Goal: Transaction & Acquisition: Purchase product/service

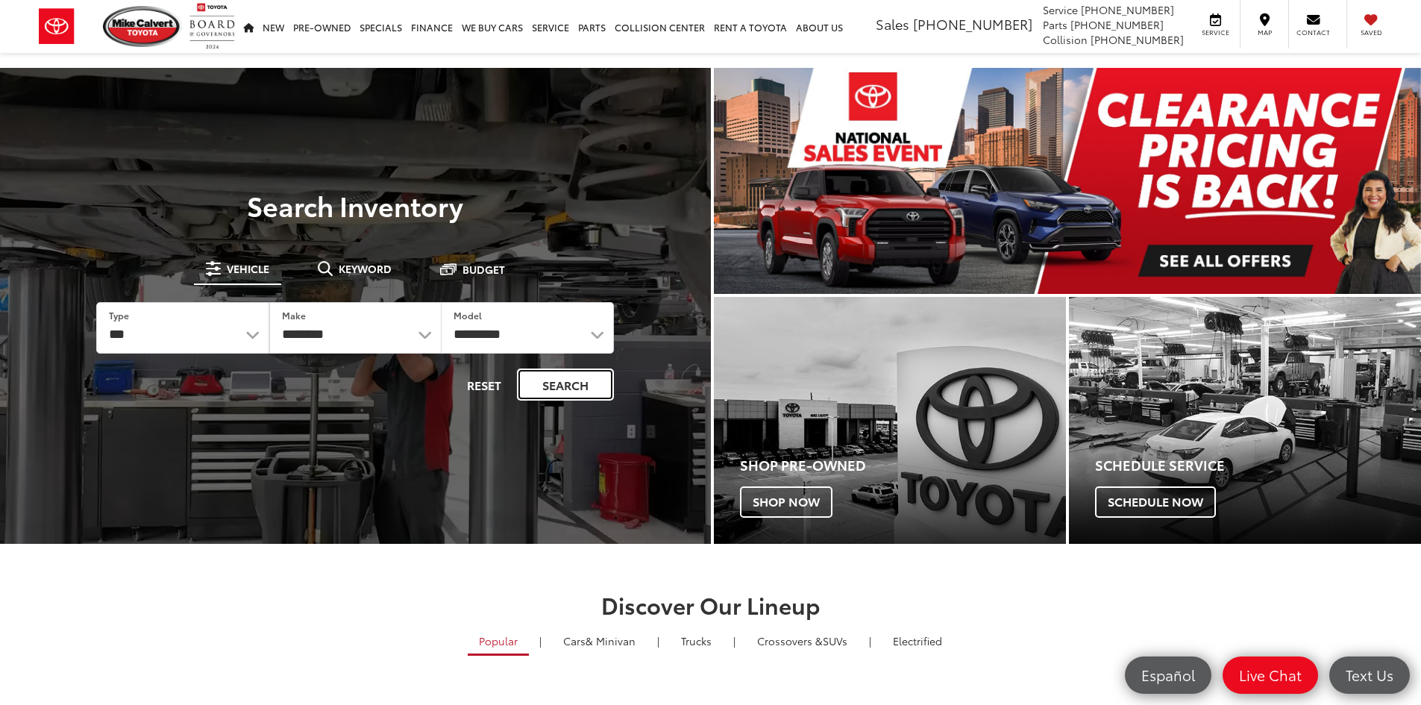
click at [559, 380] on button "Search" at bounding box center [565, 384] width 97 height 32
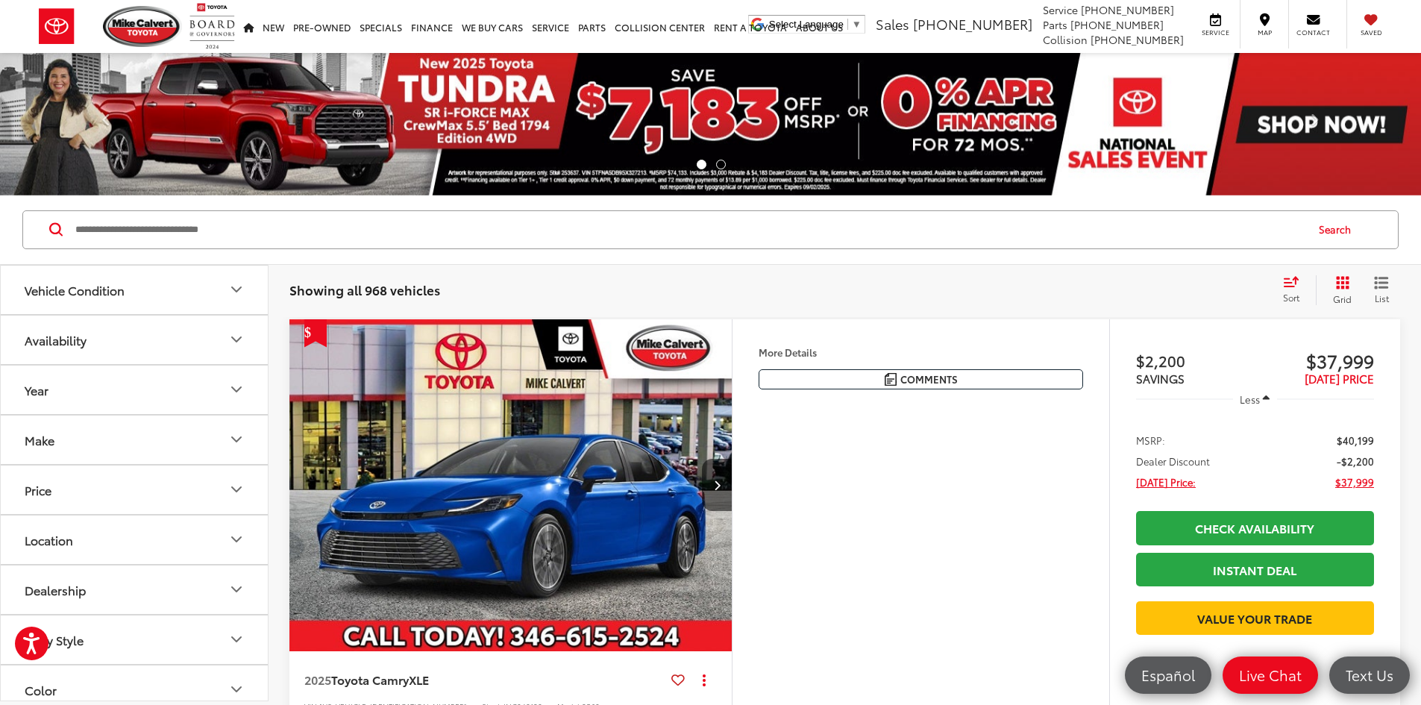
click at [107, 495] on button "Price" at bounding box center [135, 489] width 269 height 48
drag, startPoint x: 248, startPoint y: 574, endPoint x: 44, endPoint y: 571, distance: 203.7
click at [44, 571] on div at bounding box center [46, 574] width 12 height 12
type input "******"
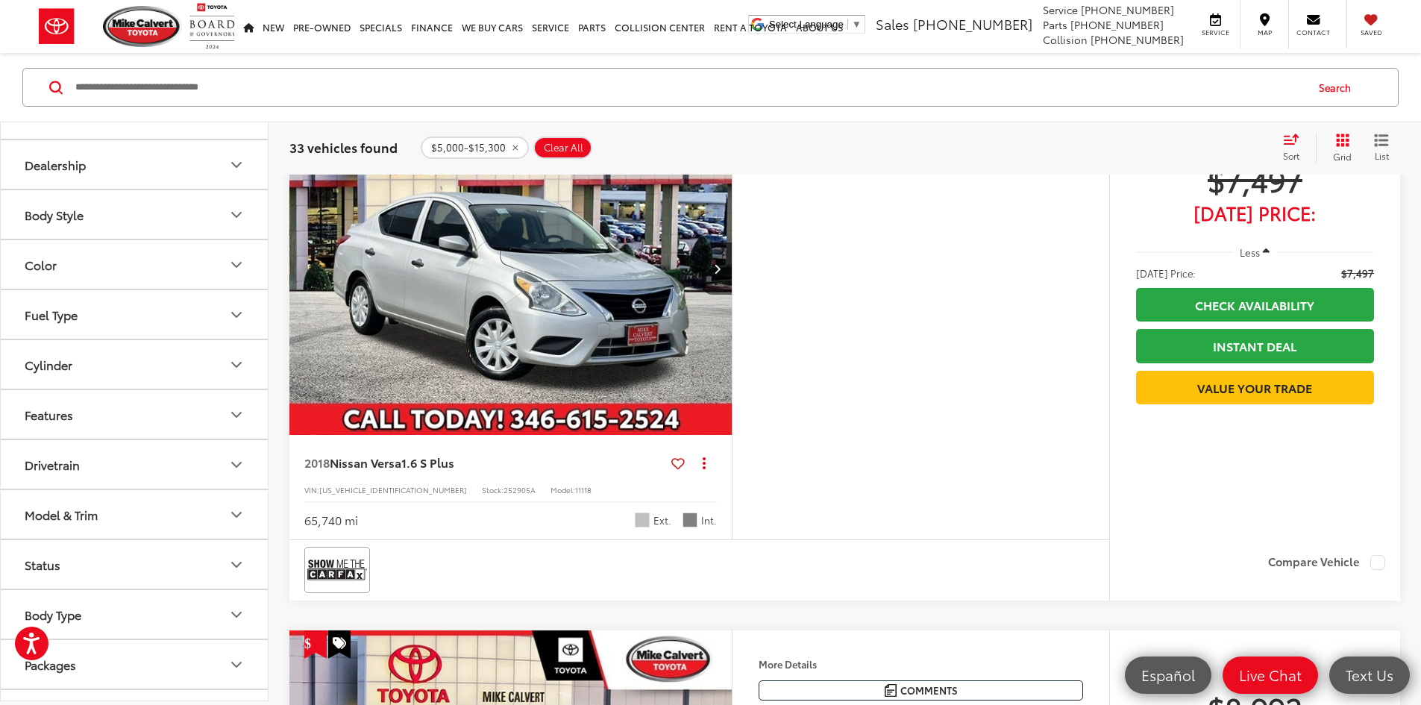
scroll to position [448, 0]
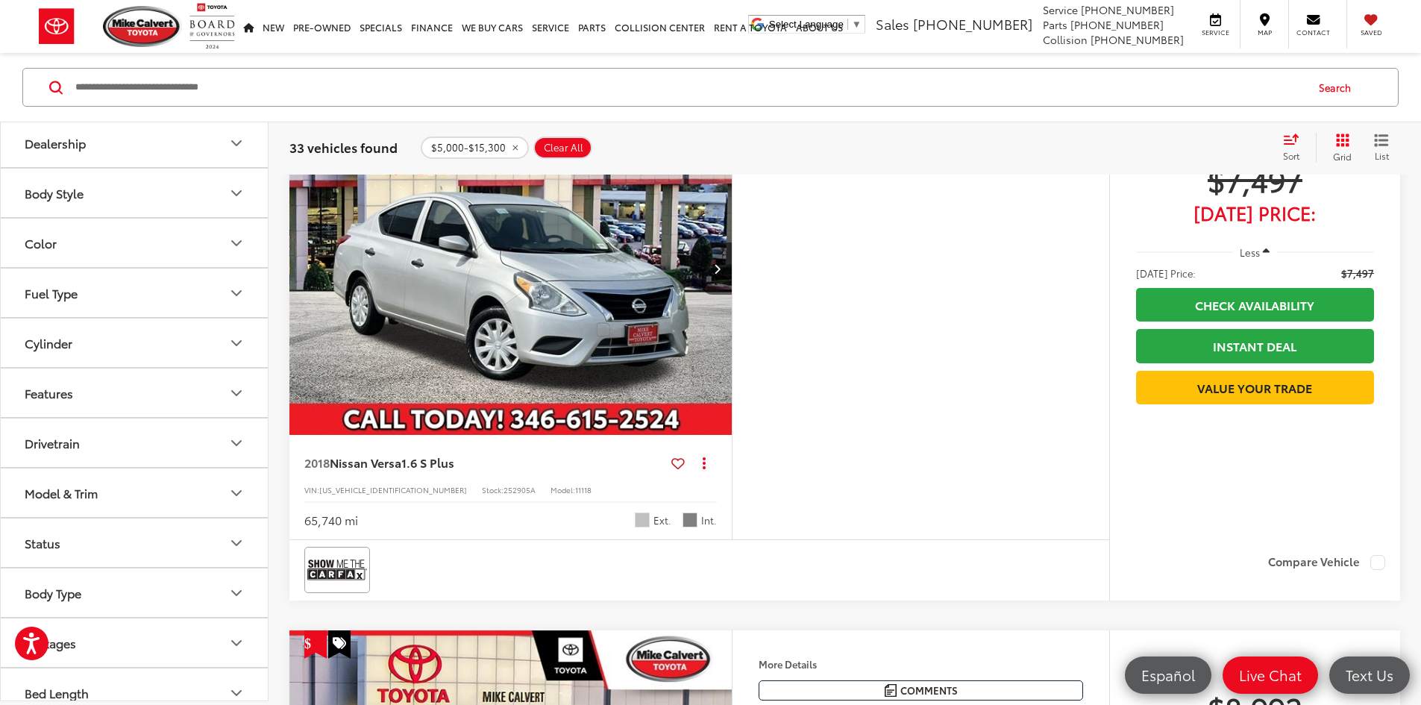
click at [53, 398] on div "Features" at bounding box center [49, 393] width 48 height 14
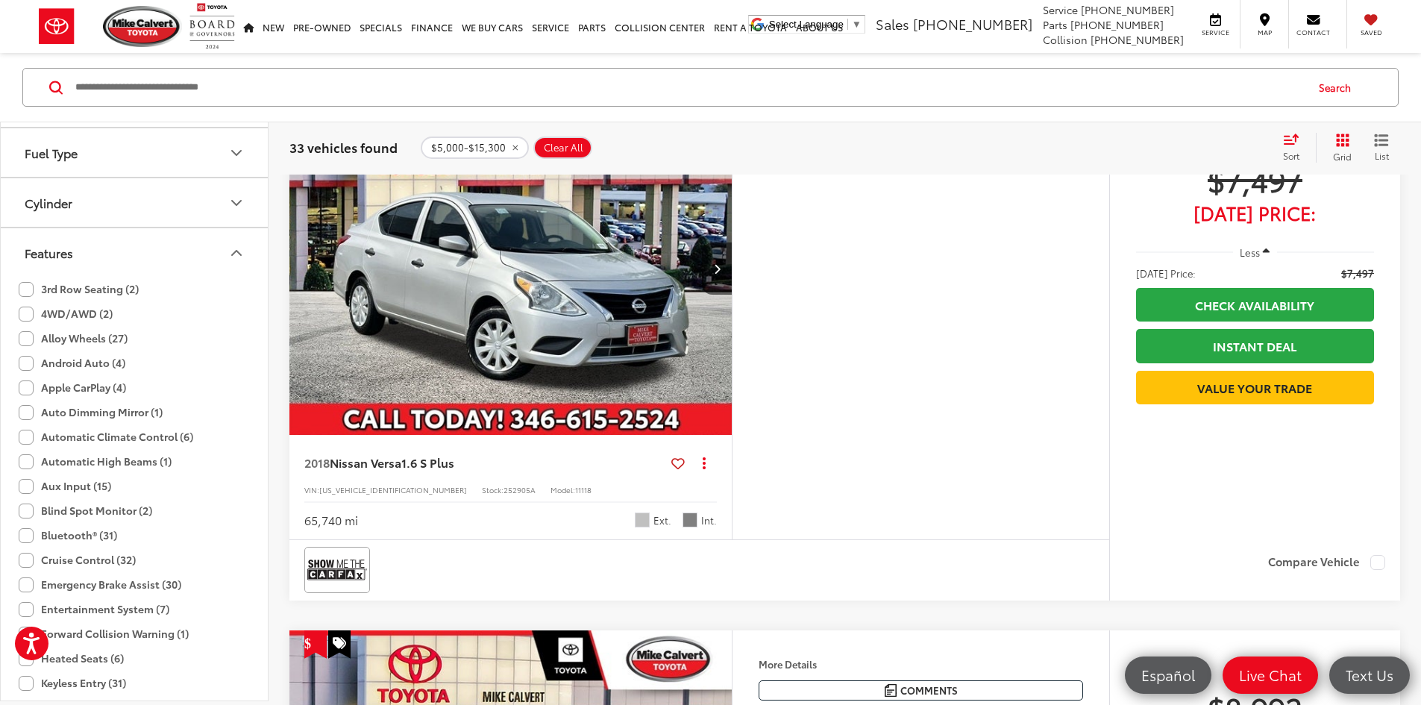
scroll to position [597, 0]
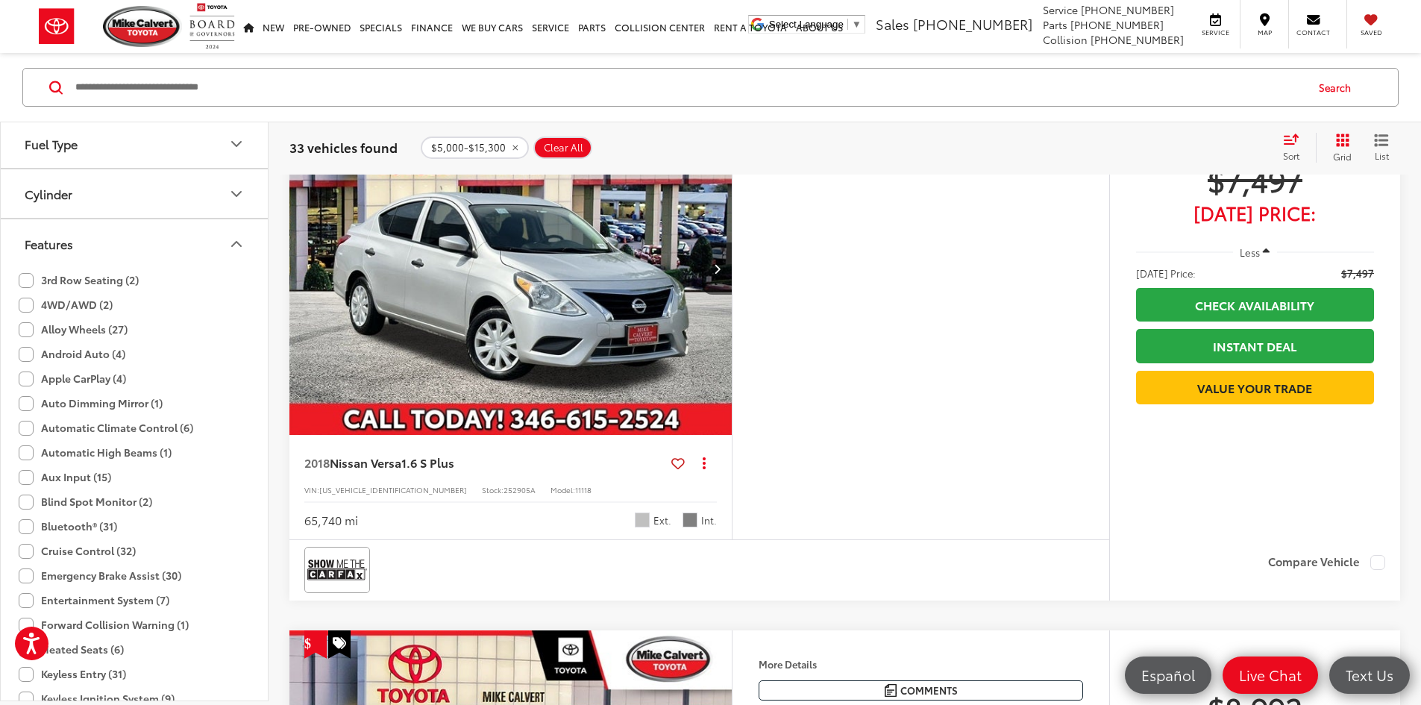
click at [26, 498] on label "Blind Spot Monitor (2)" at bounding box center [86, 501] width 134 height 25
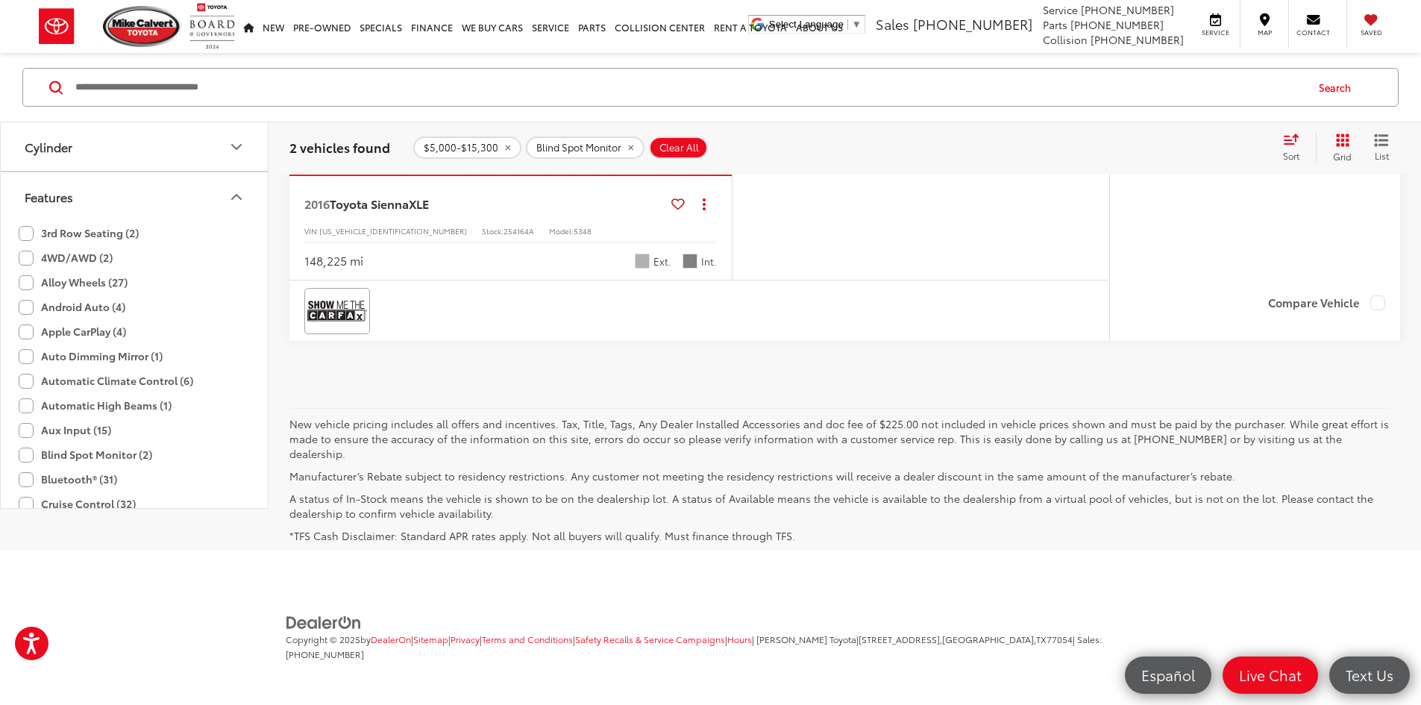
scroll to position [448, 0]
click at [28, 453] on label "Blind Spot Monitor (2)" at bounding box center [86, 459] width 134 height 25
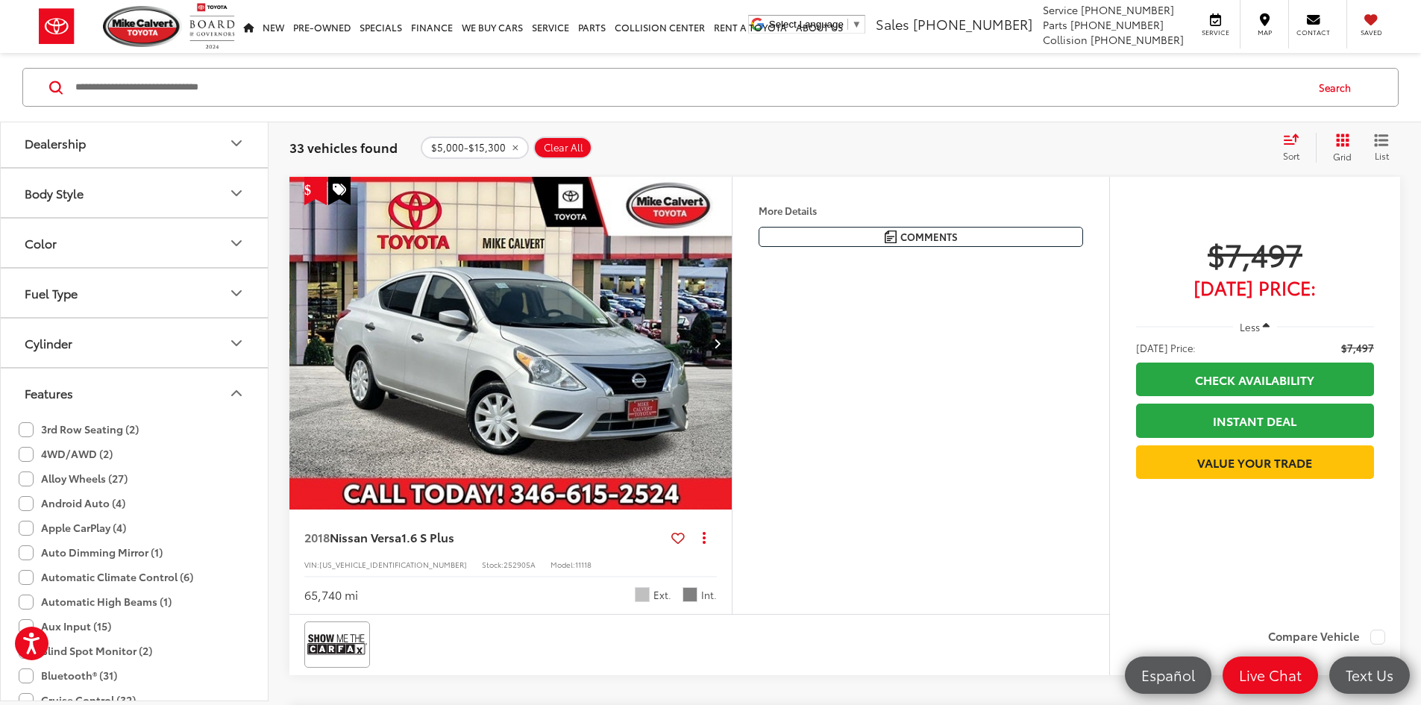
click at [81, 394] on button "Features" at bounding box center [135, 392] width 269 height 48
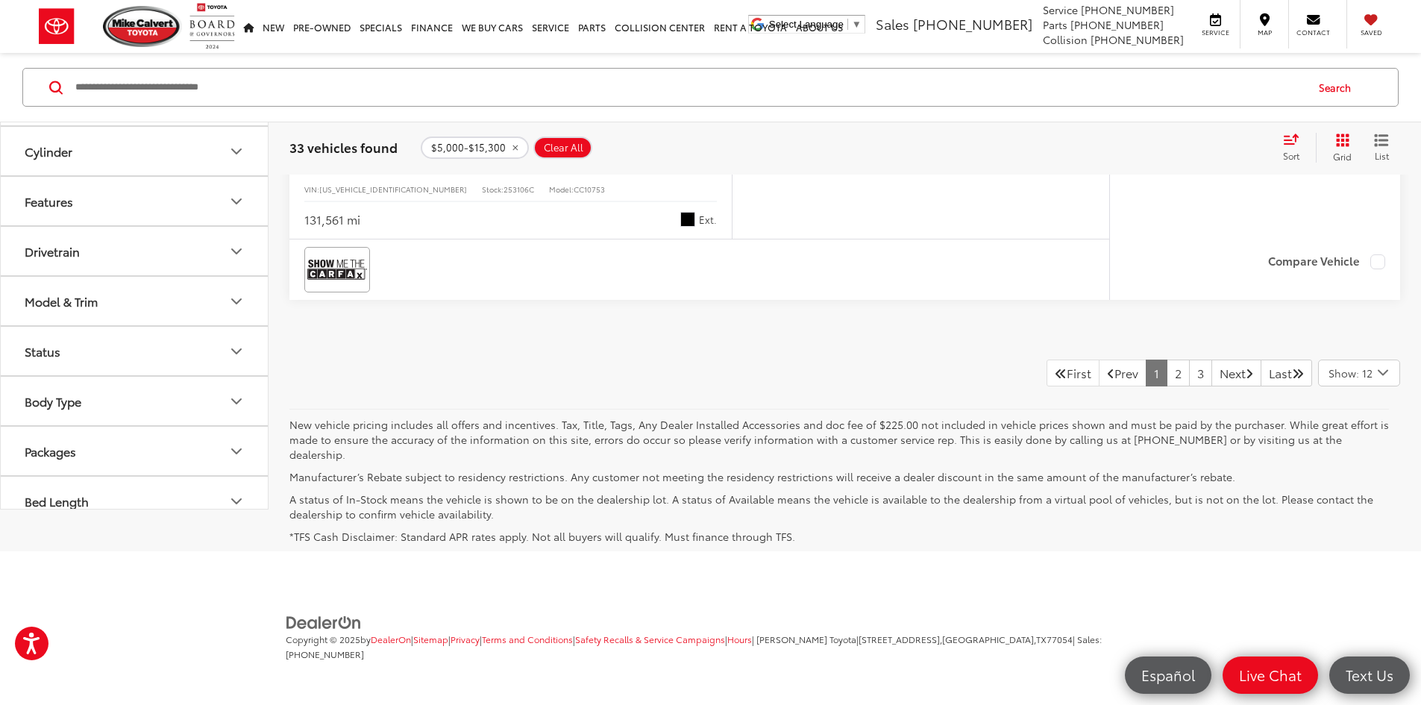
scroll to position [7254, 0]
click at [1167, 386] on link "2" at bounding box center [1178, 373] width 23 height 27
click at [1189, 386] on link "3" at bounding box center [1200, 373] width 23 height 27
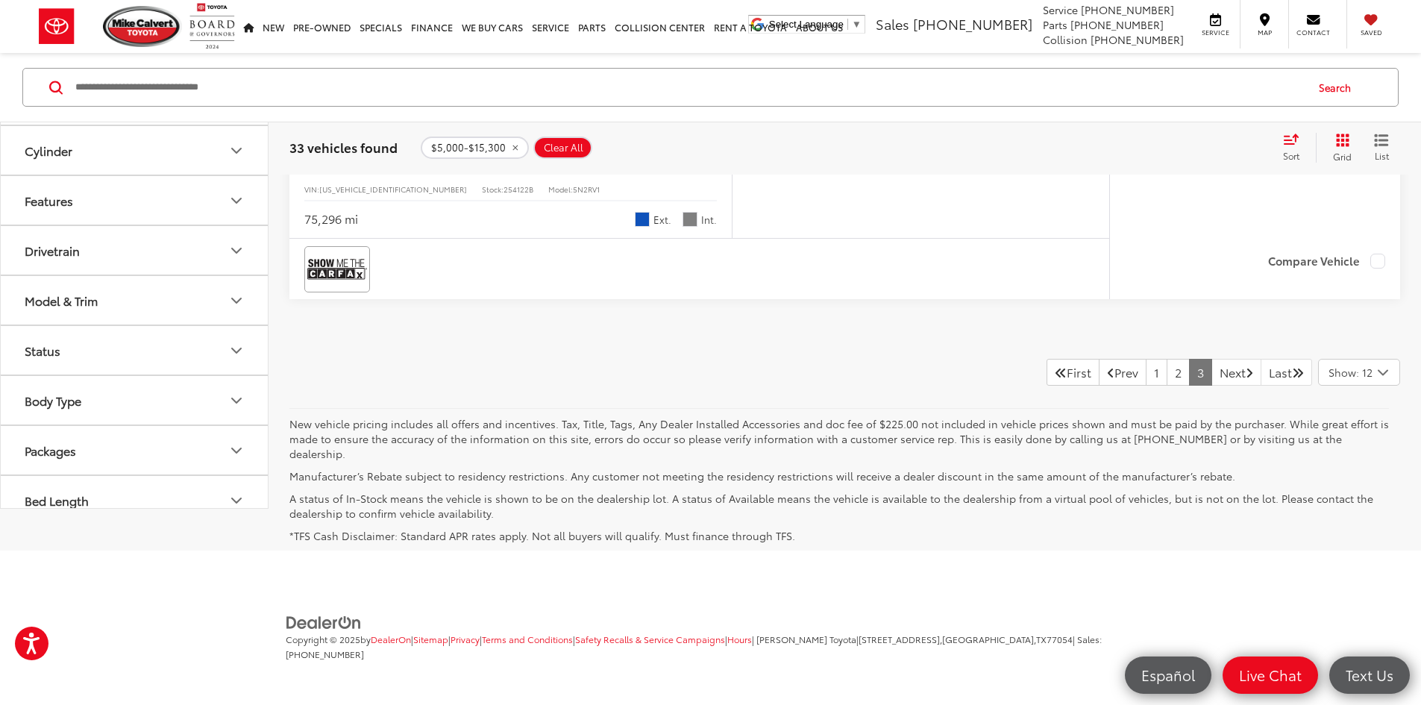
click at [0, 0] on button "More..." at bounding box center [0, 0] width 0 height 0
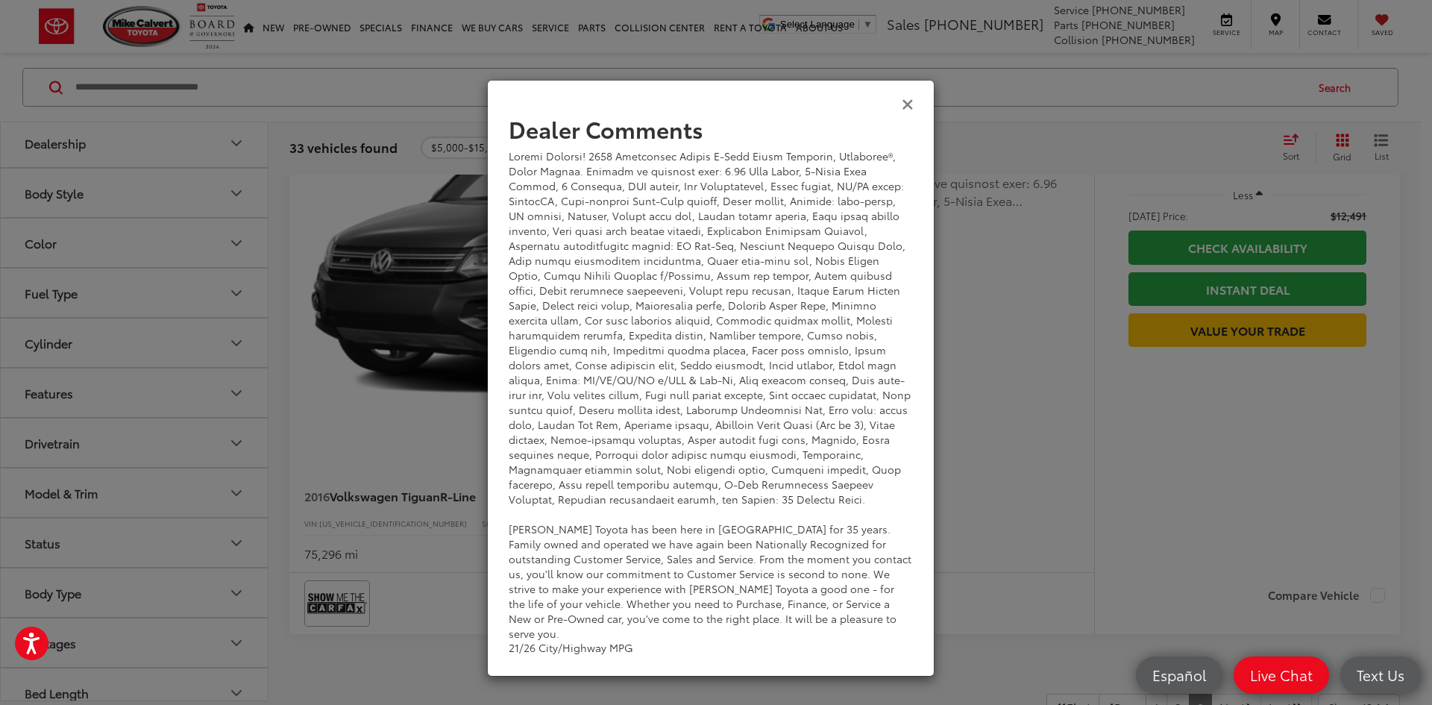
click at [904, 105] on icon "Close" at bounding box center [908, 103] width 12 height 16
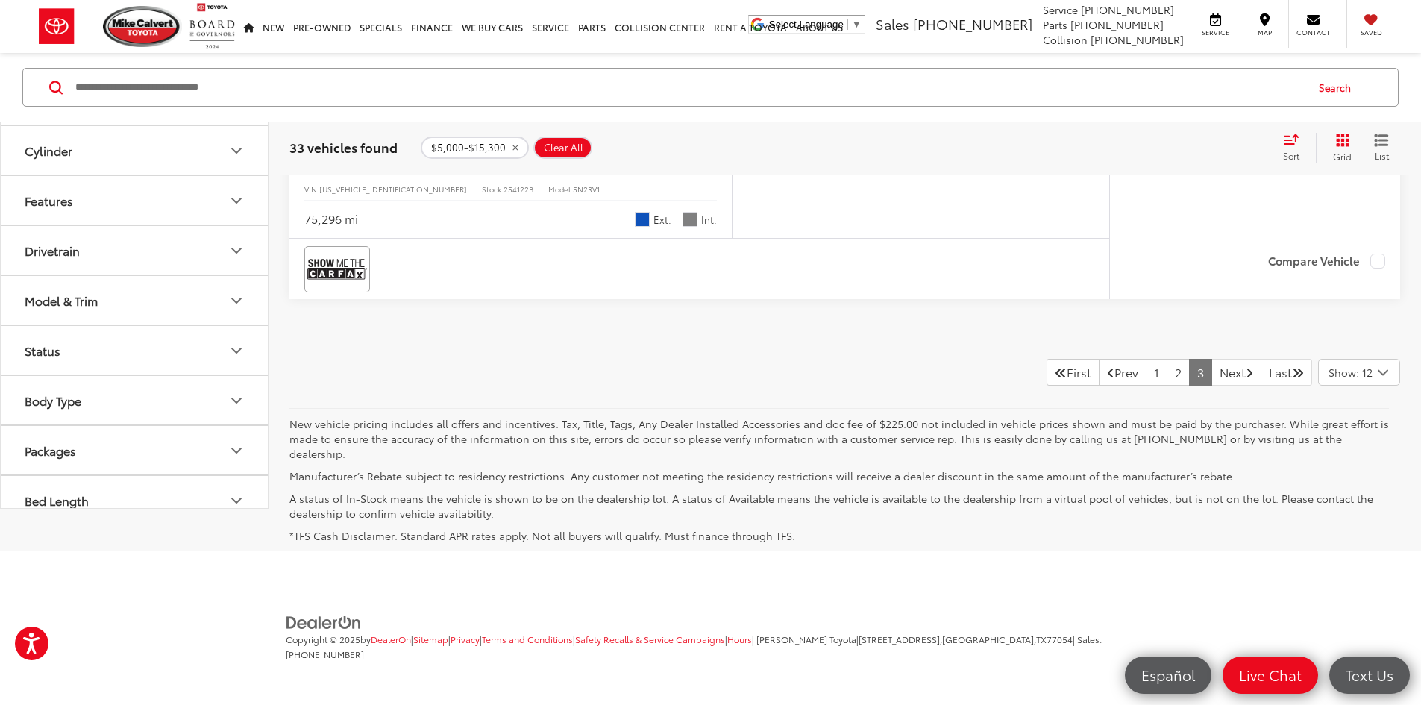
scroll to position [4851, 0]
click at [371, 170] on span "Volkswagen Tiguan" at bounding box center [385, 161] width 110 height 17
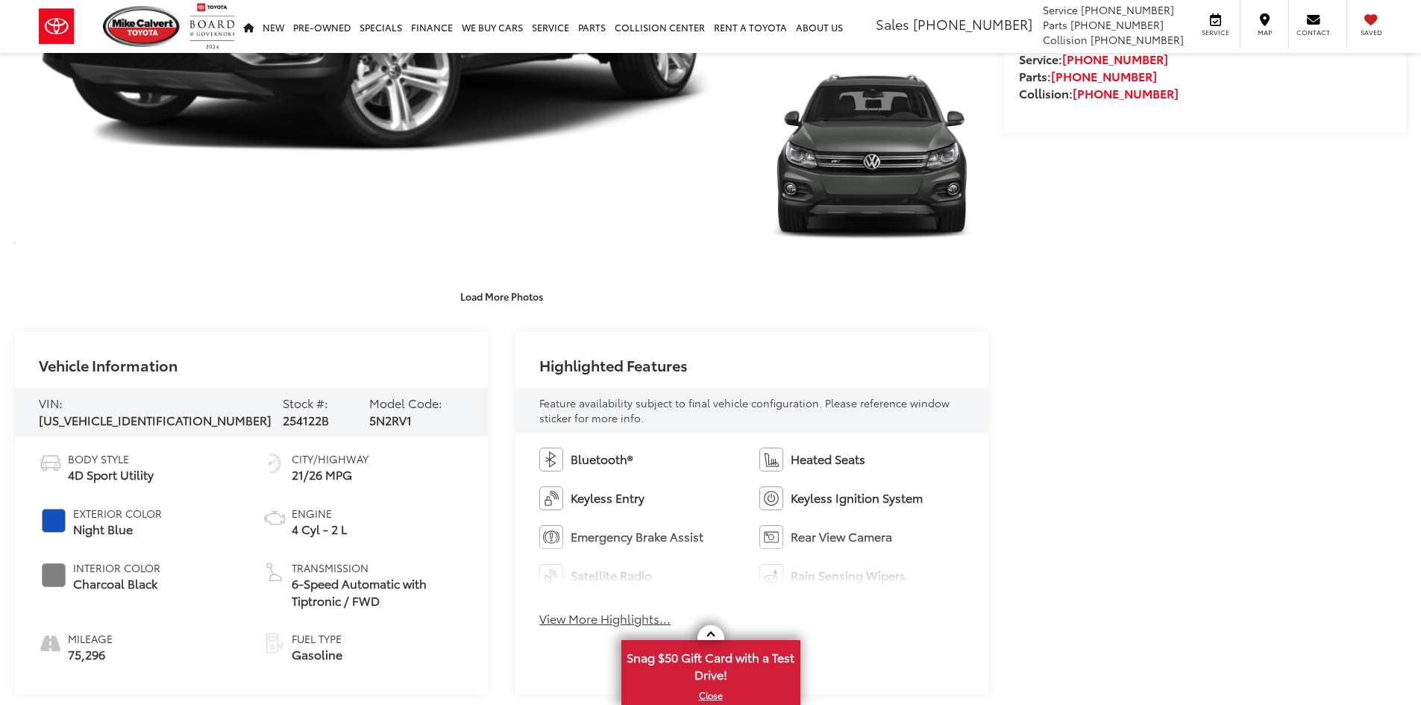
scroll to position [597, 0]
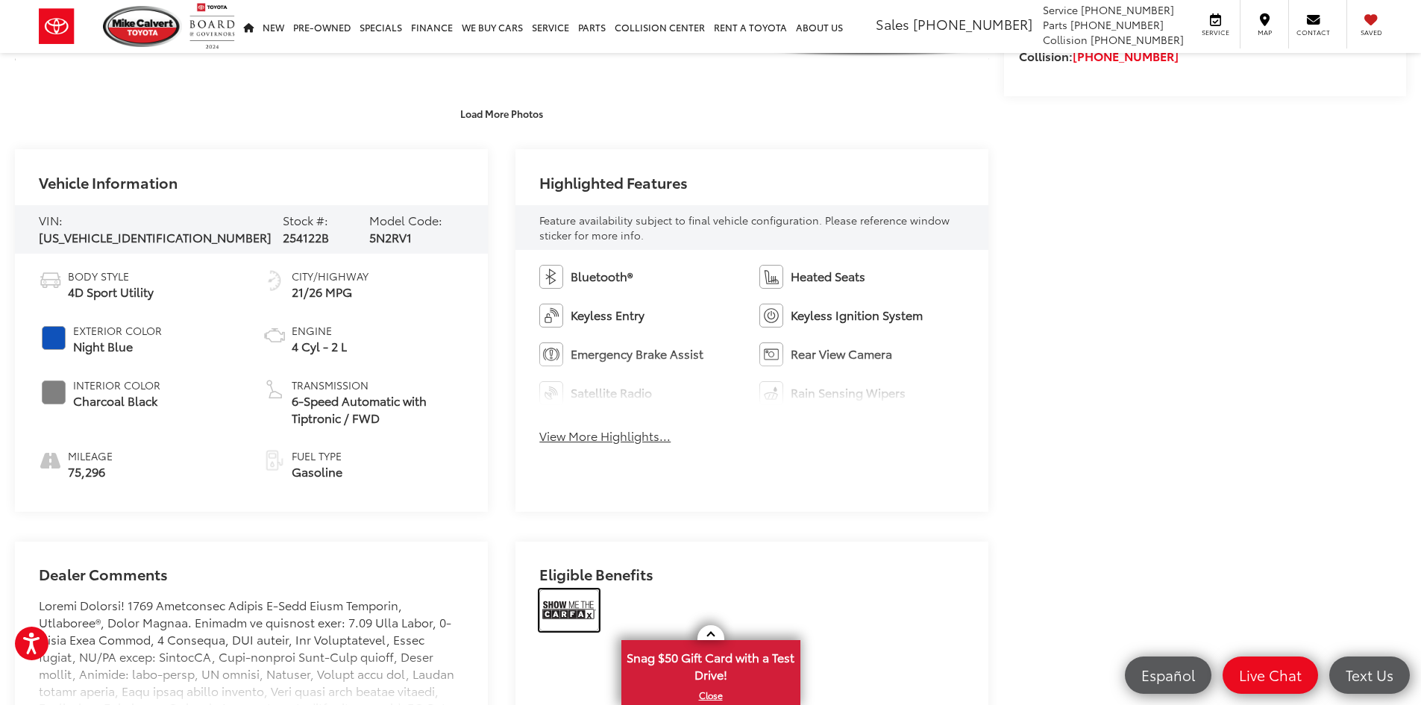
click at [569, 597] on img at bounding box center [569, 610] width 60 height 42
